Goal: Book appointment/travel/reservation

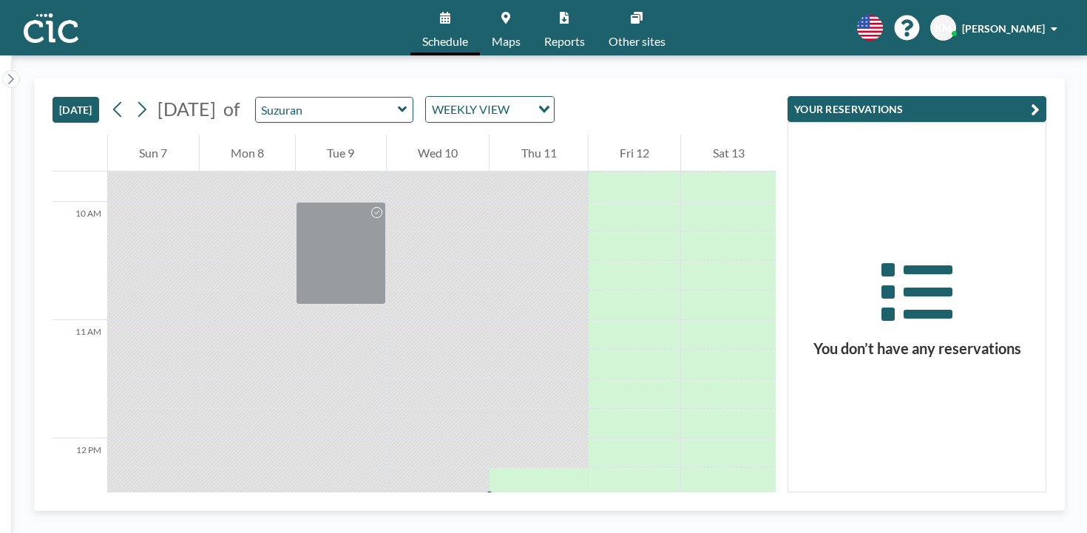
scroll to position [1154, 0]
drag, startPoint x: 563, startPoint y: 205, endPoint x: 563, endPoint y: 222, distance: 17.0
click at [563, 497] on div at bounding box center [539, 526] width 98 height 59
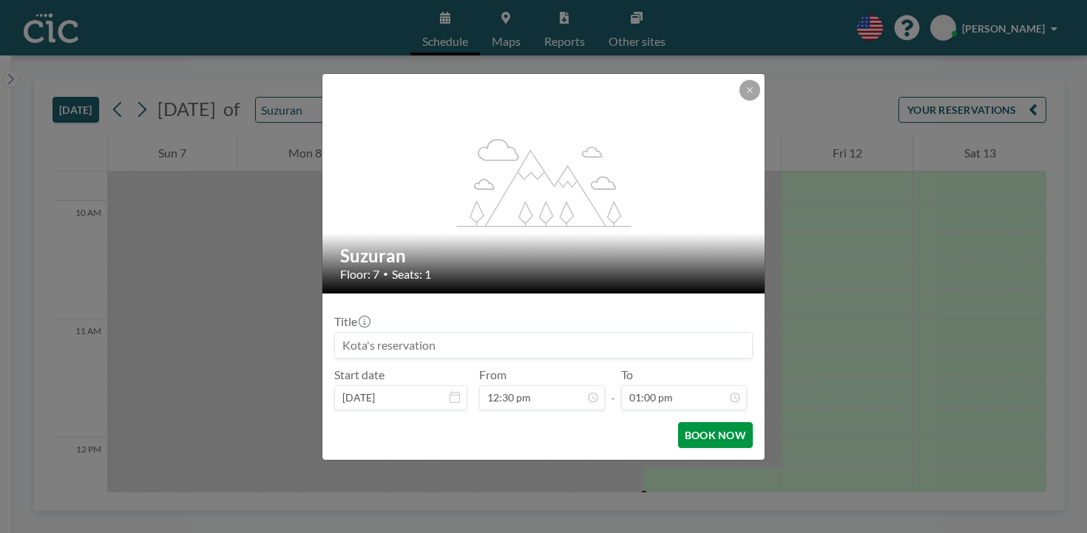
click at [683, 422] on button "BOOK NOW" at bounding box center [715, 435] width 75 height 26
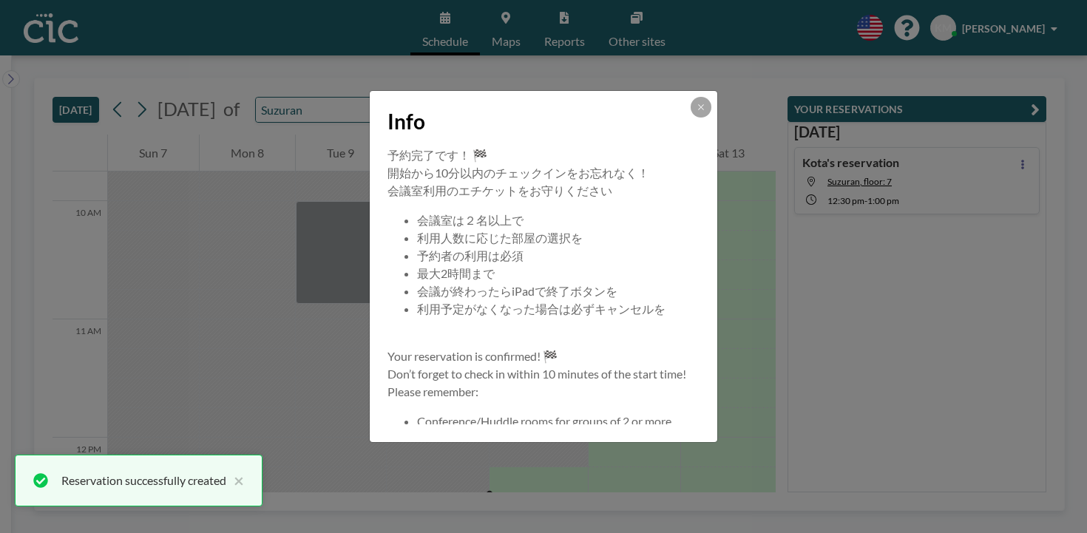
click at [673, 146] on div "Info" at bounding box center [544, 118] width 348 height 55
click at [691, 118] on button at bounding box center [701, 107] width 21 height 21
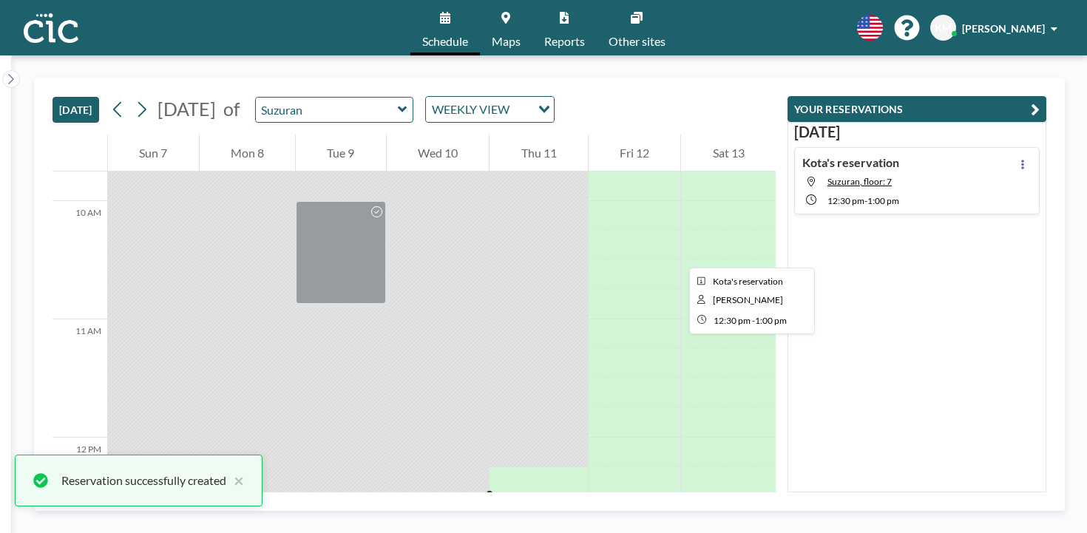
click at [545, 497] on div at bounding box center [539, 526] width 98 height 59
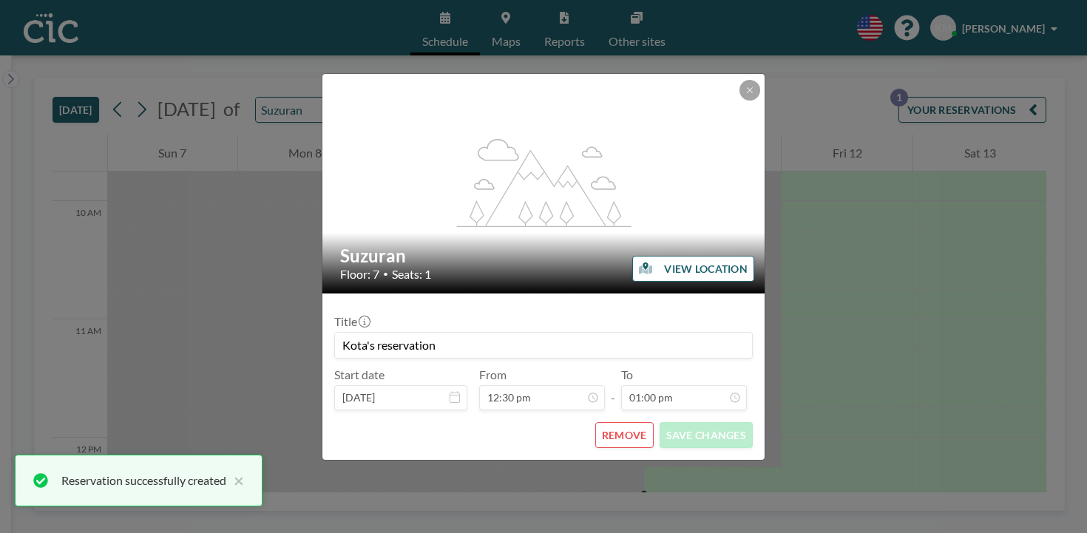
scroll to position [1227, 0]
click at [613, 420] on form "Title Kota's reservation Start date [DATE] From 12:30 pm - To 01:00 pm REMOVE S…" at bounding box center [543, 377] width 442 height 166
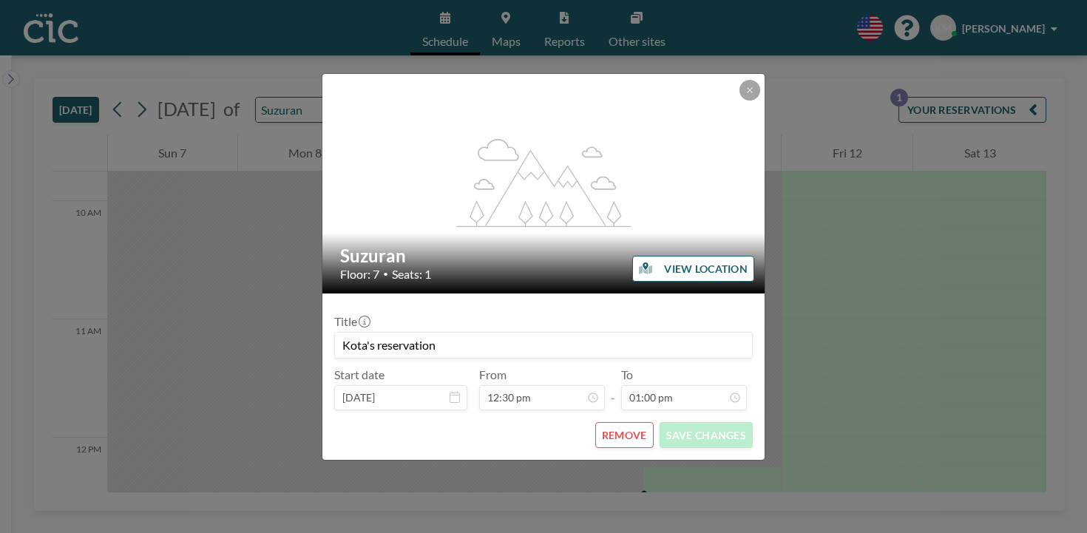
click at [613, 422] on button "REMOVE" at bounding box center [624, 435] width 58 height 26
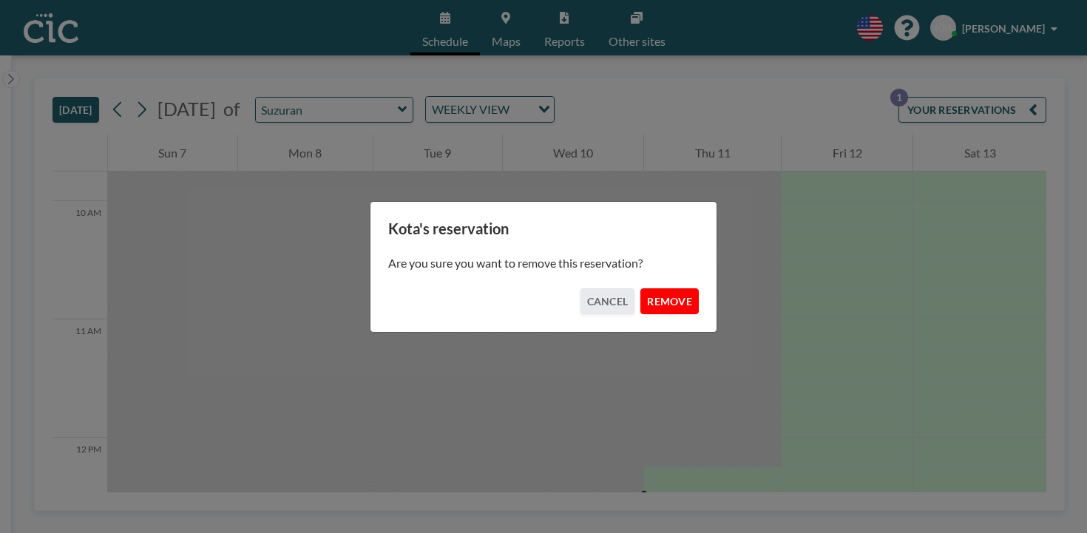
click at [666, 304] on button "REMOVE" at bounding box center [669, 301] width 58 height 26
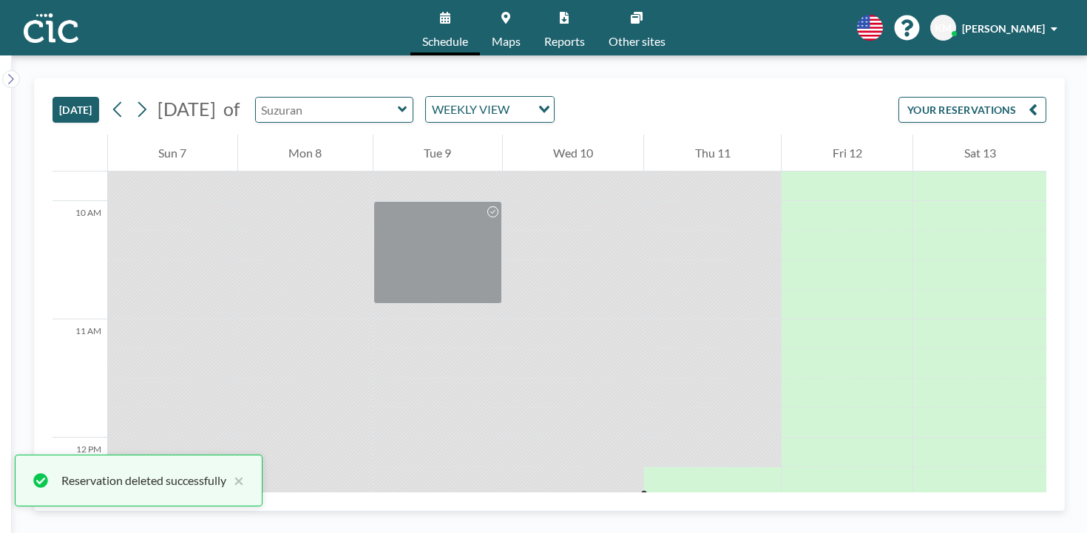
click at [333, 98] on input "text" at bounding box center [327, 110] width 142 height 24
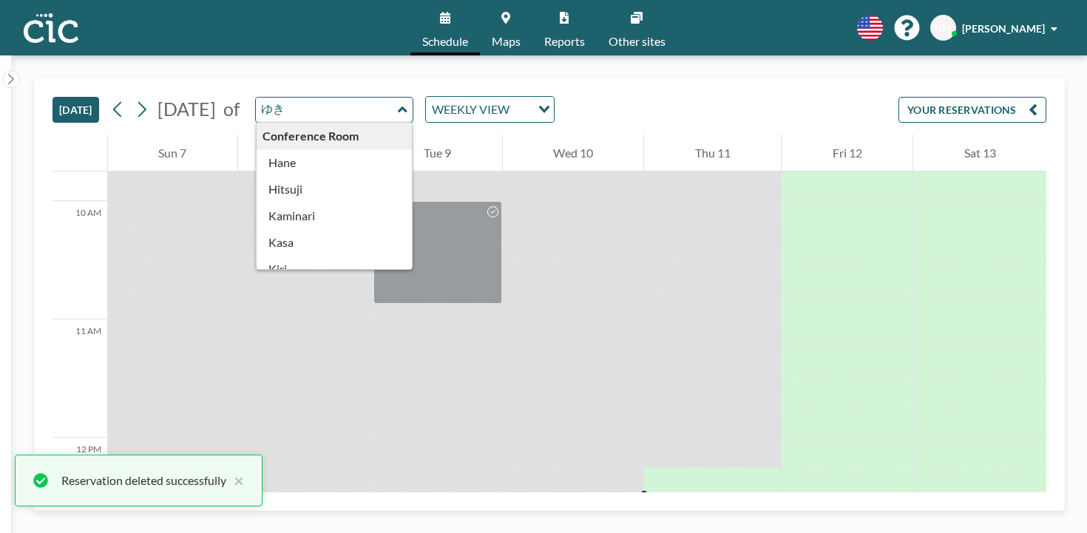
type input "ゆ"
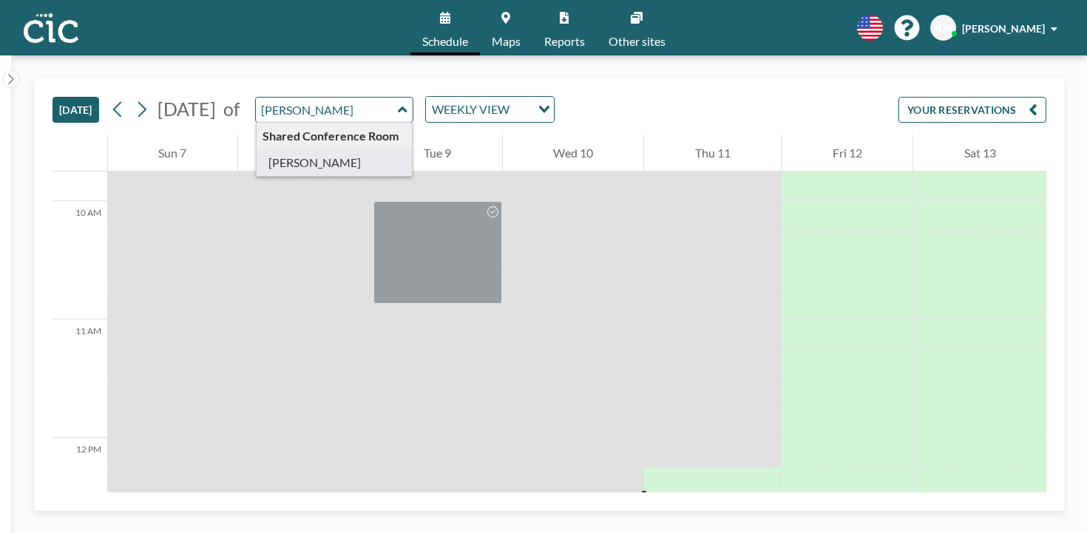
type input "[PERSON_NAME]"
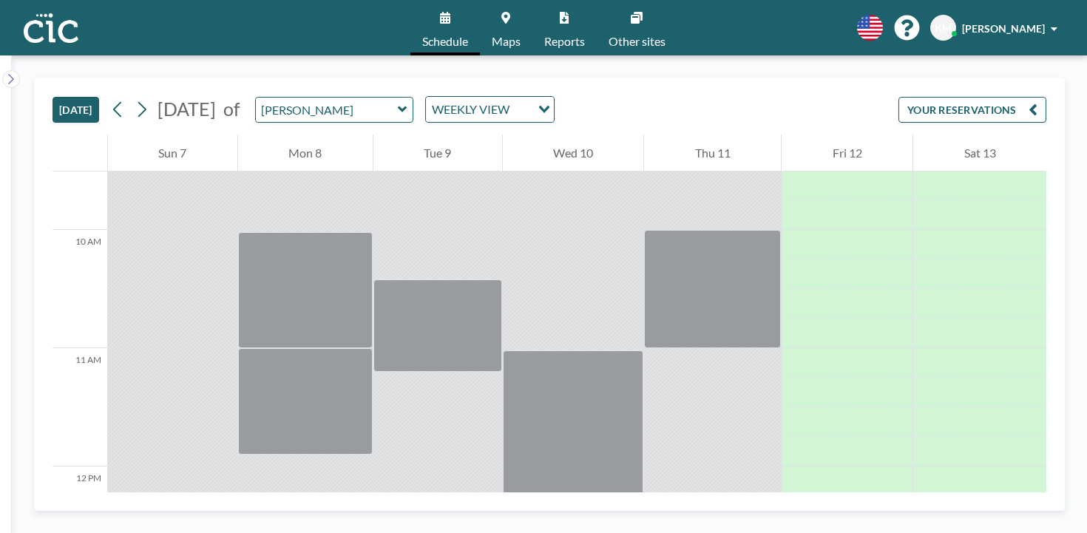
scroll to position [1154, 0]
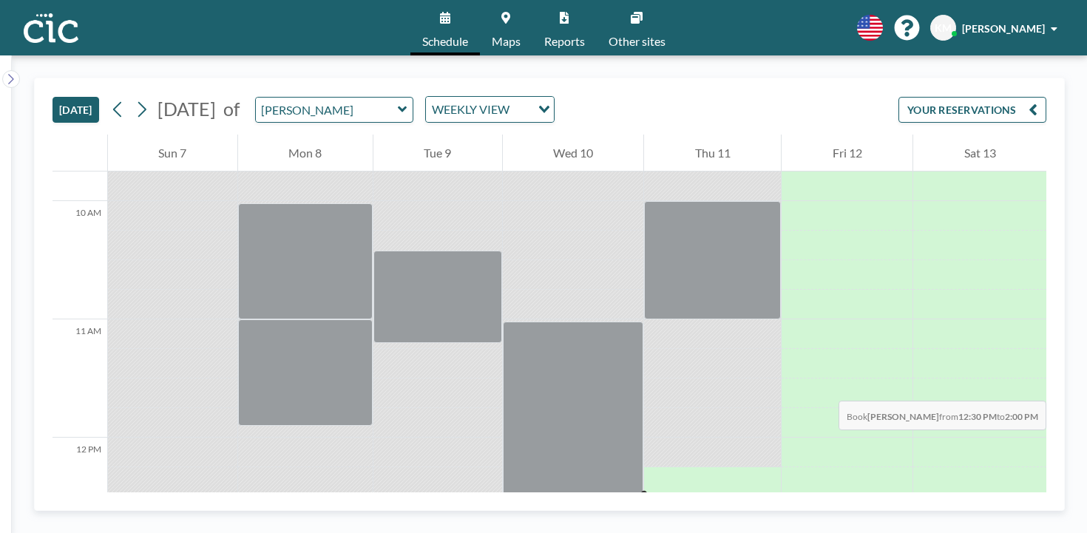
drag, startPoint x: 653, startPoint y: 196, endPoint x: 666, endPoint y: 311, distance: 115.4
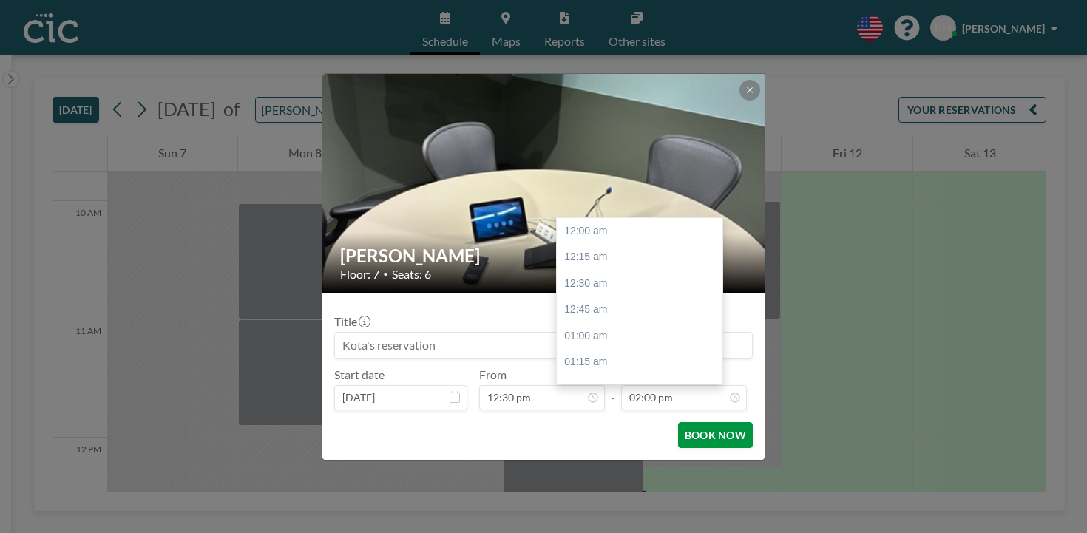
scroll to position [1322, 0]
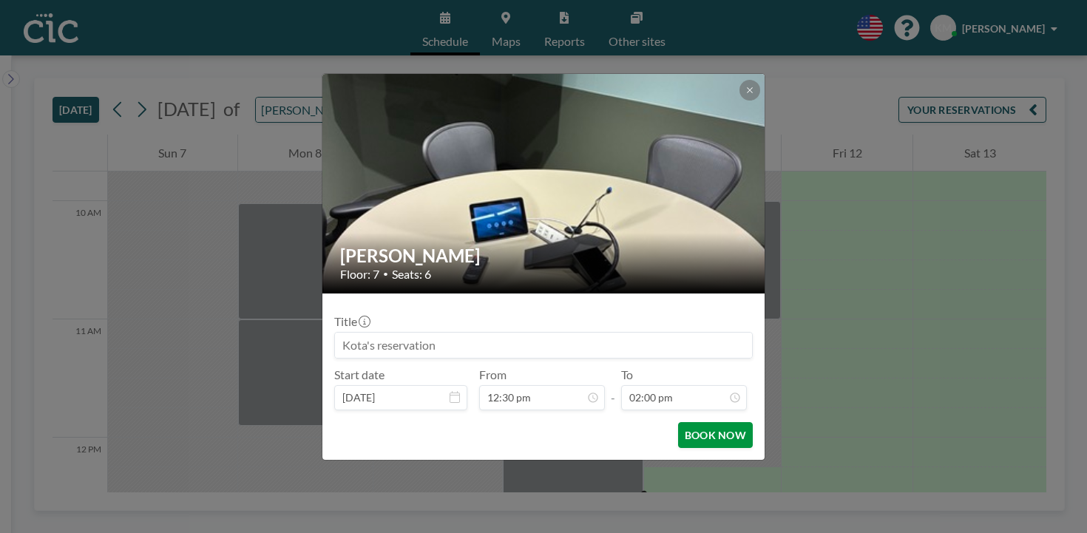
click at [679, 422] on button "BOOK NOW" at bounding box center [715, 435] width 75 height 26
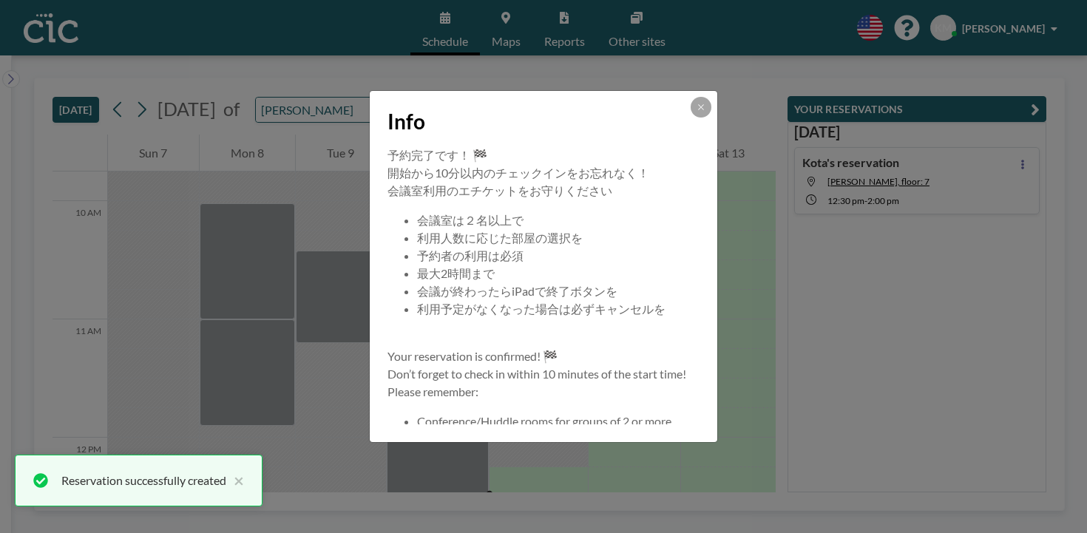
click at [680, 142] on div "Info" at bounding box center [544, 118] width 348 height 55
click at [691, 118] on button at bounding box center [701, 107] width 21 height 21
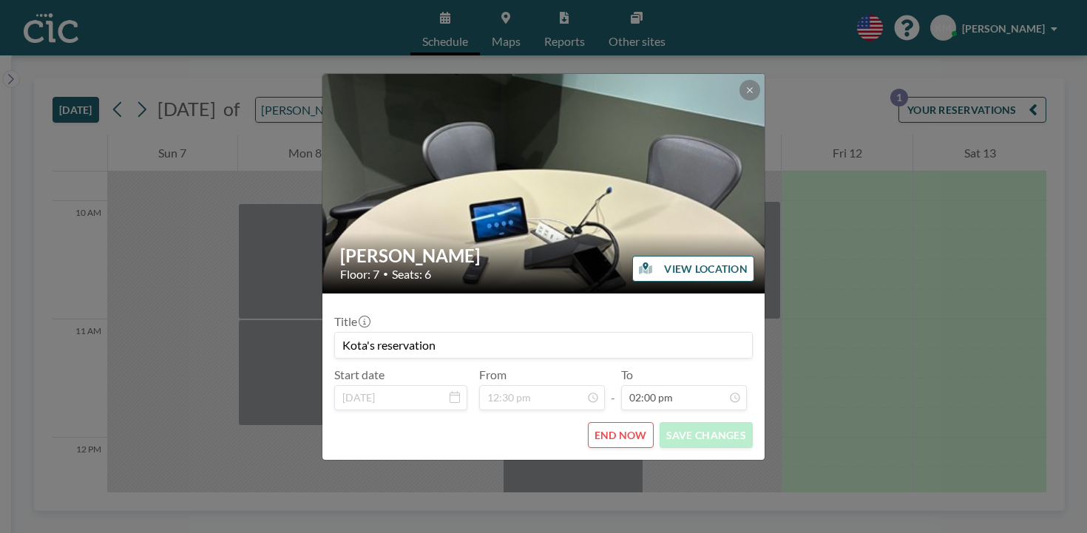
click at [609, 422] on button "END NOW" at bounding box center [621, 435] width 66 height 26
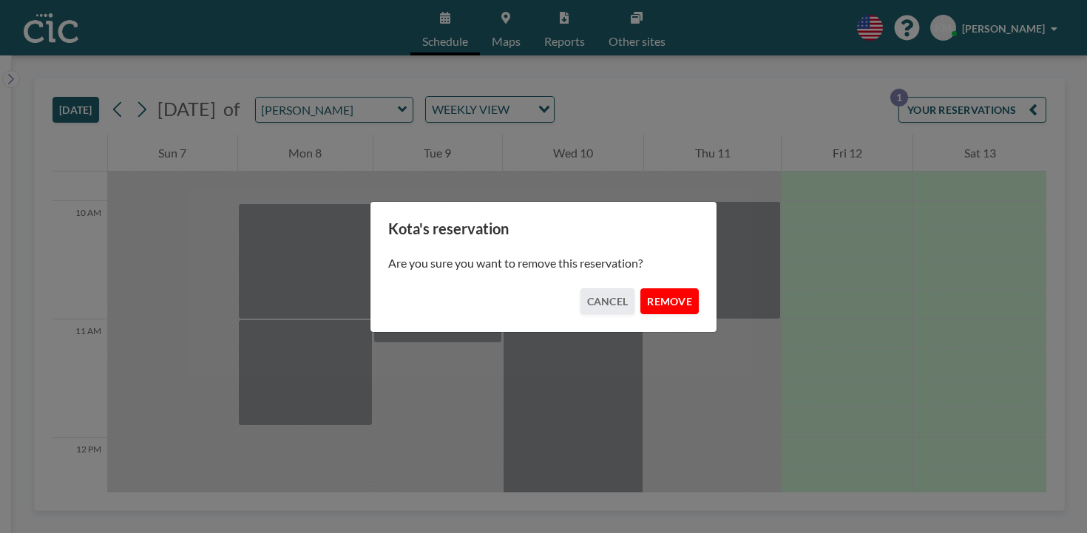
click at [640, 294] on button "REMOVE" at bounding box center [669, 301] width 58 height 26
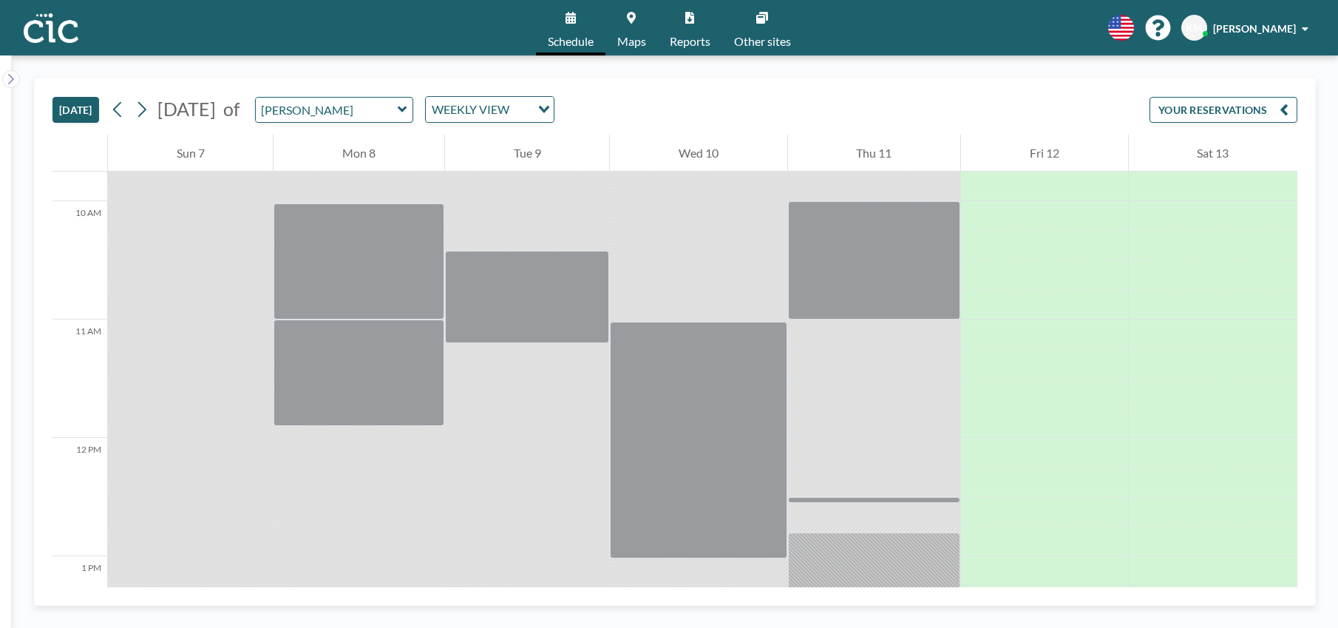
scroll to position [1154, 0]
